Goal: Task Accomplishment & Management: Use online tool/utility

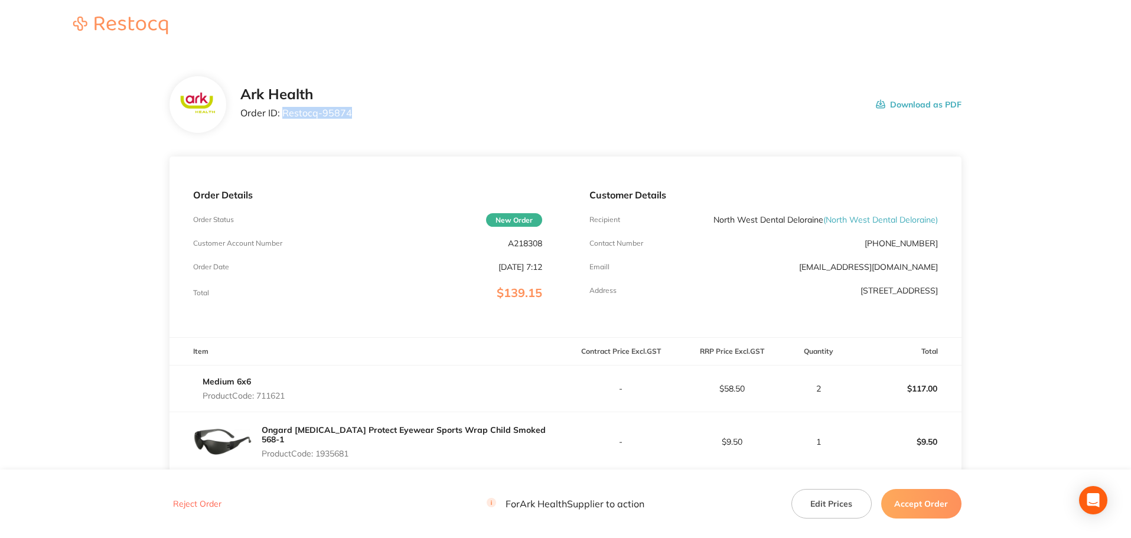
drag, startPoint x: 358, startPoint y: 108, endPoint x: 282, endPoint y: 113, distance: 75.7
click at [282, 113] on div "Ark Health Order ID: Restocq- 95874 Download as PDF" at bounding box center [600, 104] width 721 height 37
copy p "Restocq- 95874"
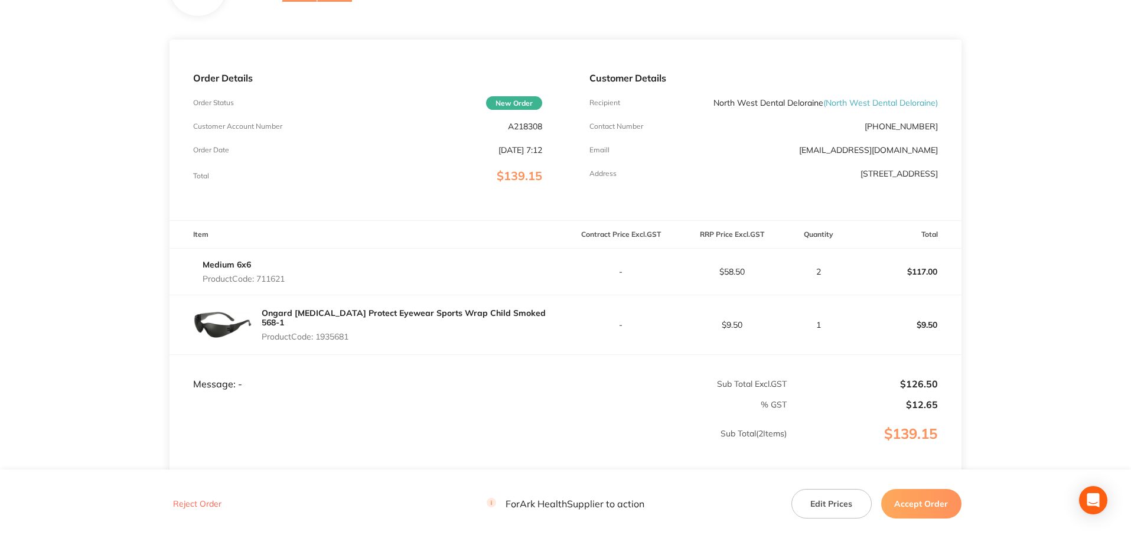
scroll to position [118, 0]
click at [924, 505] on button "Accept Order" at bounding box center [921, 504] width 80 height 30
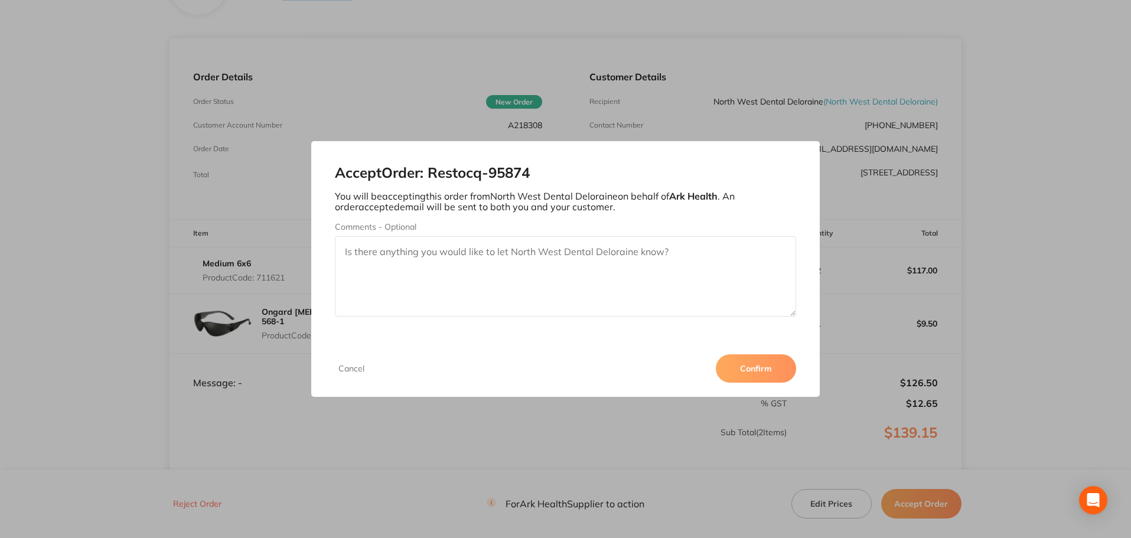
click at [745, 366] on button "Confirm" at bounding box center [756, 368] width 80 height 28
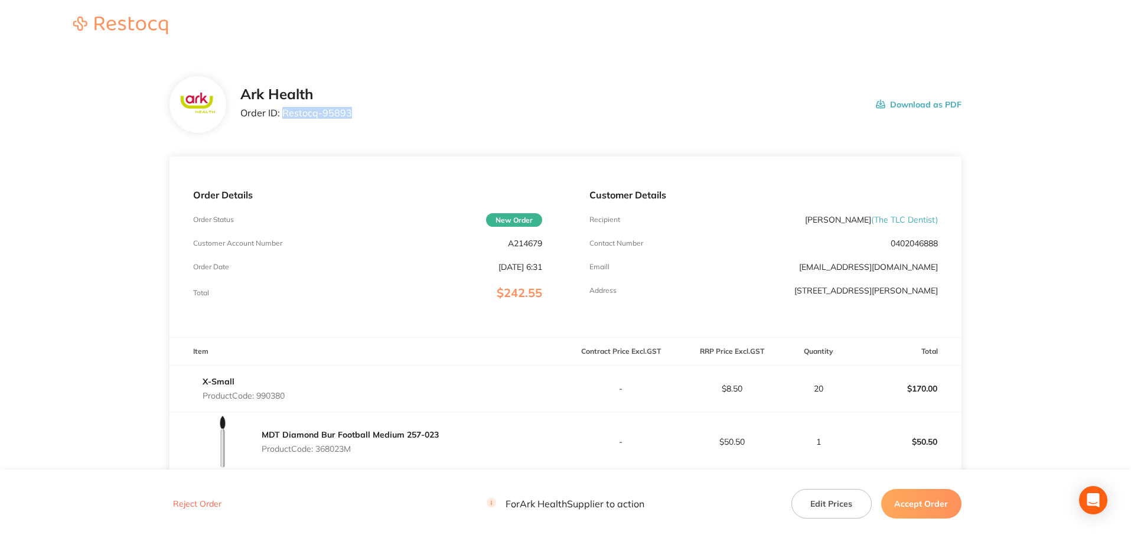
drag, startPoint x: 351, startPoint y: 116, endPoint x: 283, endPoint y: 114, distance: 68.0
click at [283, 114] on div "Ark Health Order ID: Restocq- 95893 Download as PDF" at bounding box center [600, 104] width 721 height 37
copy p "Restocq- 95893"
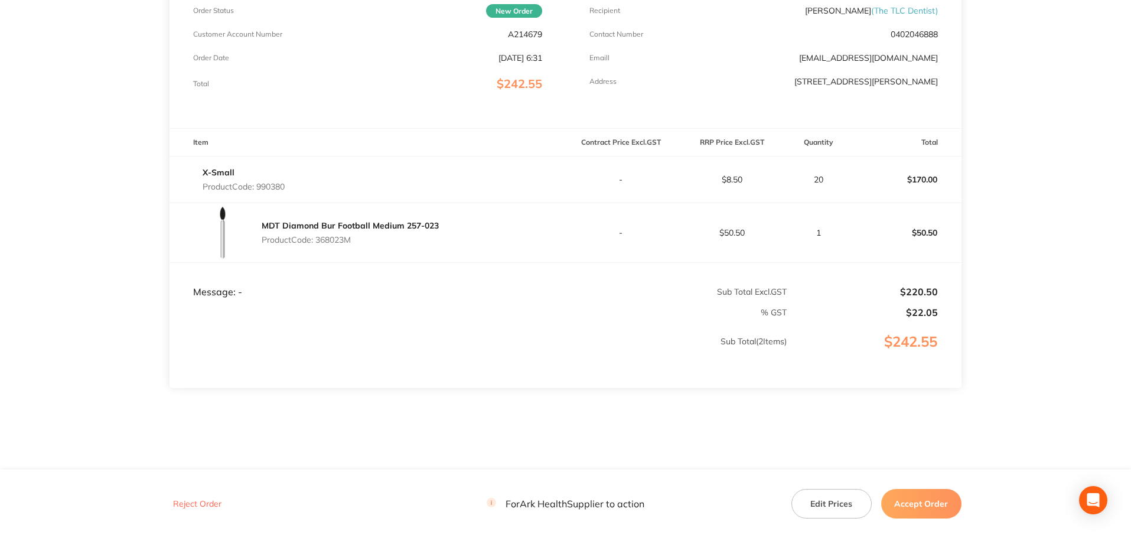
scroll to position [222, 0]
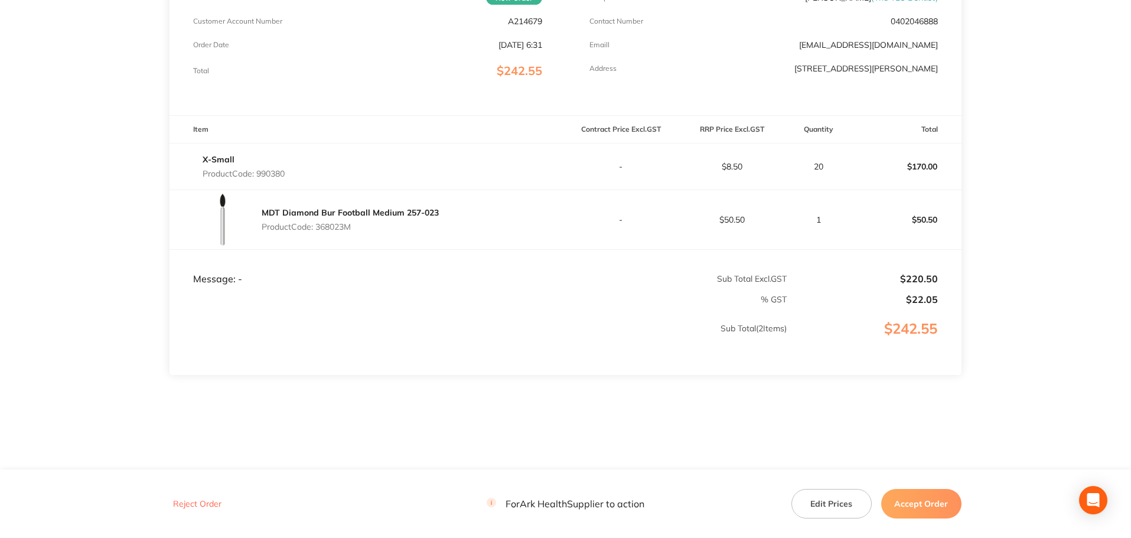
click at [925, 516] on button "Accept Order" at bounding box center [921, 504] width 80 height 30
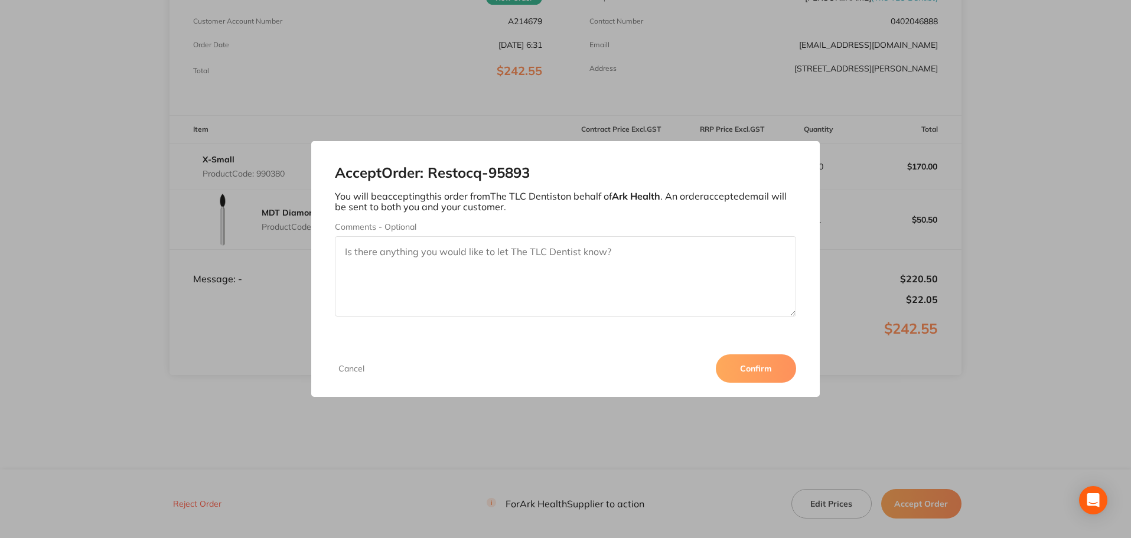
drag, startPoint x: 751, startPoint y: 365, endPoint x: 752, endPoint y: 353, distance: 11.9
click at [752, 365] on button "Confirm" at bounding box center [756, 368] width 80 height 28
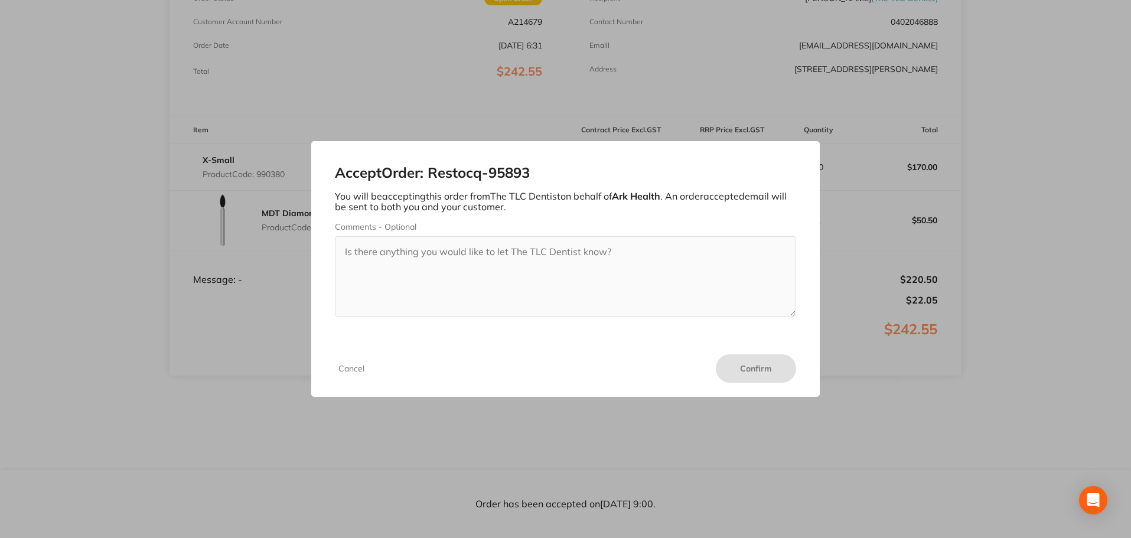
scroll to position [221, 0]
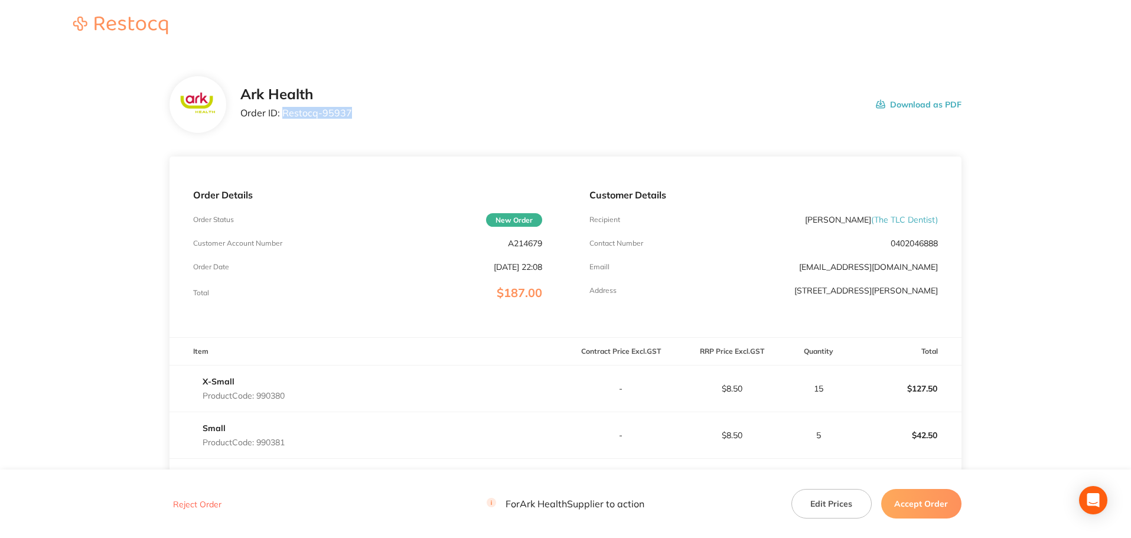
drag, startPoint x: 351, startPoint y: 113, endPoint x: 285, endPoint y: 113, distance: 66.1
click at [285, 113] on div "Ark Health Order ID: Restocq- 95937 Download as PDF" at bounding box center [600, 104] width 721 height 37
copy p "Restocq- 95937"
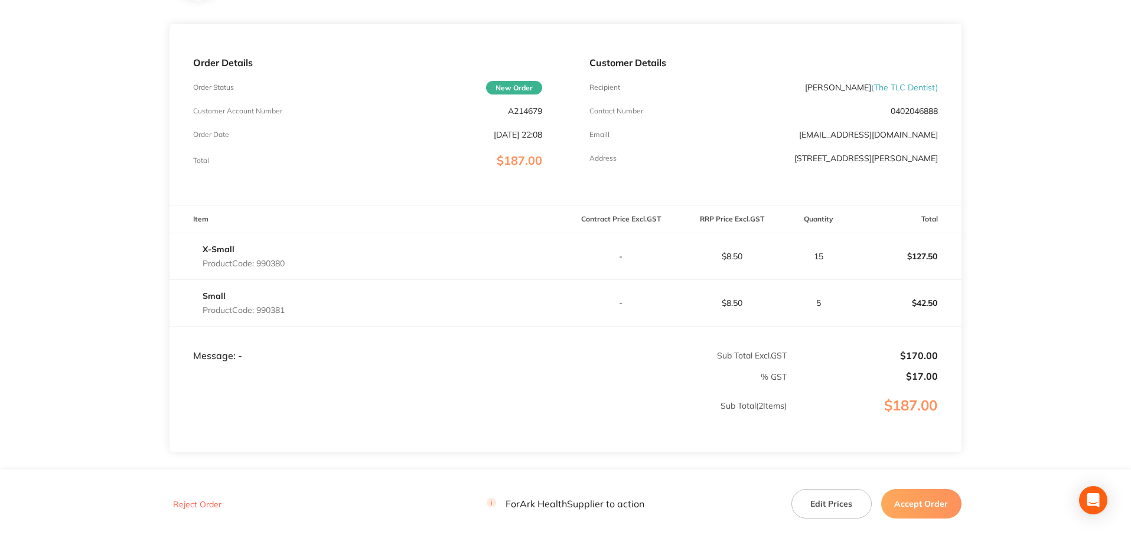
scroll to position [177, 0]
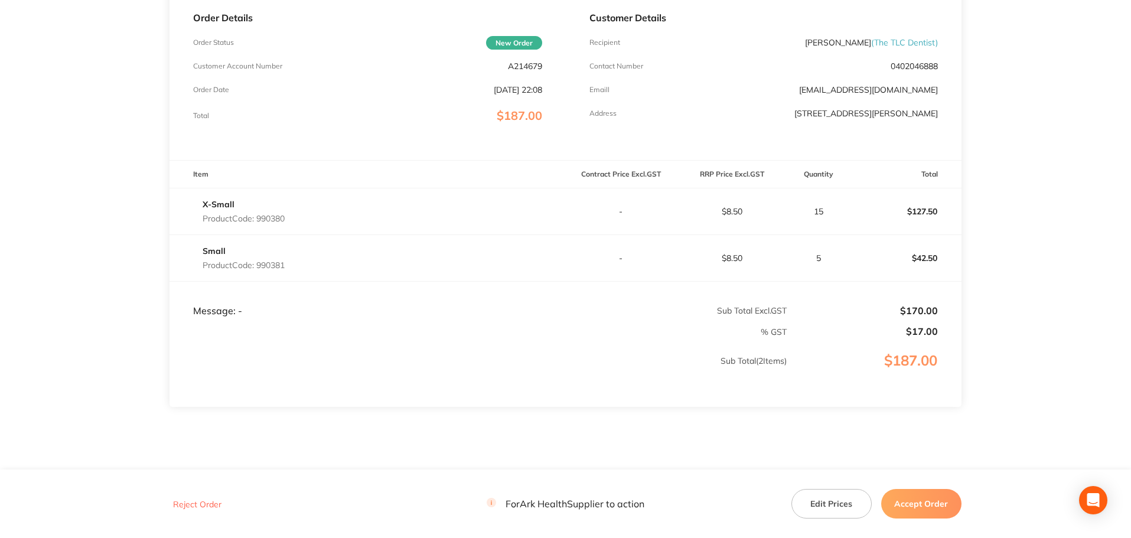
click at [920, 500] on button "Accept Order" at bounding box center [921, 504] width 80 height 30
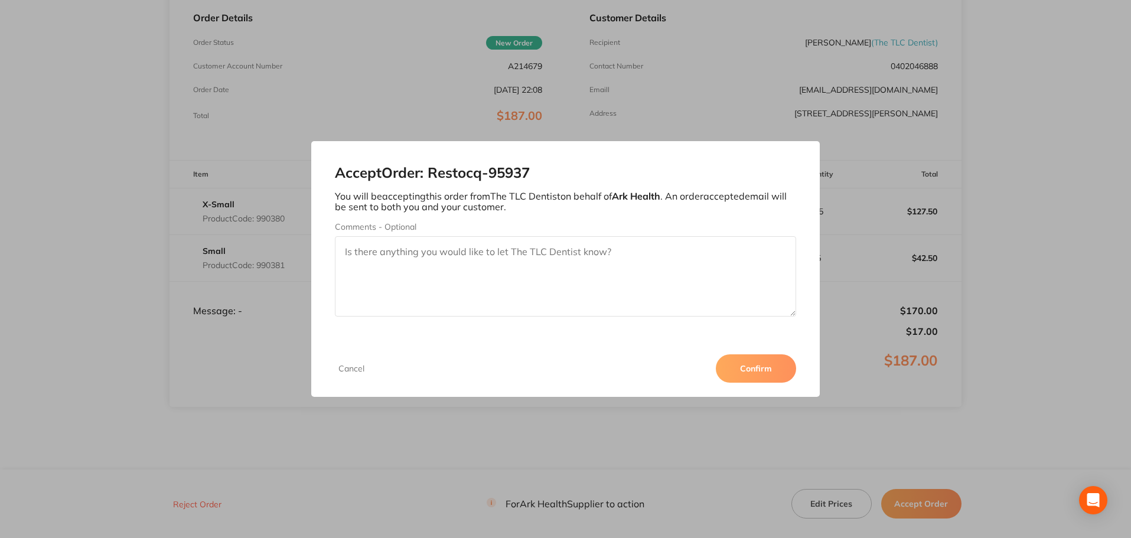
click at [761, 369] on button "Confirm" at bounding box center [756, 368] width 80 height 28
